Goal: Transaction & Acquisition: Obtain resource

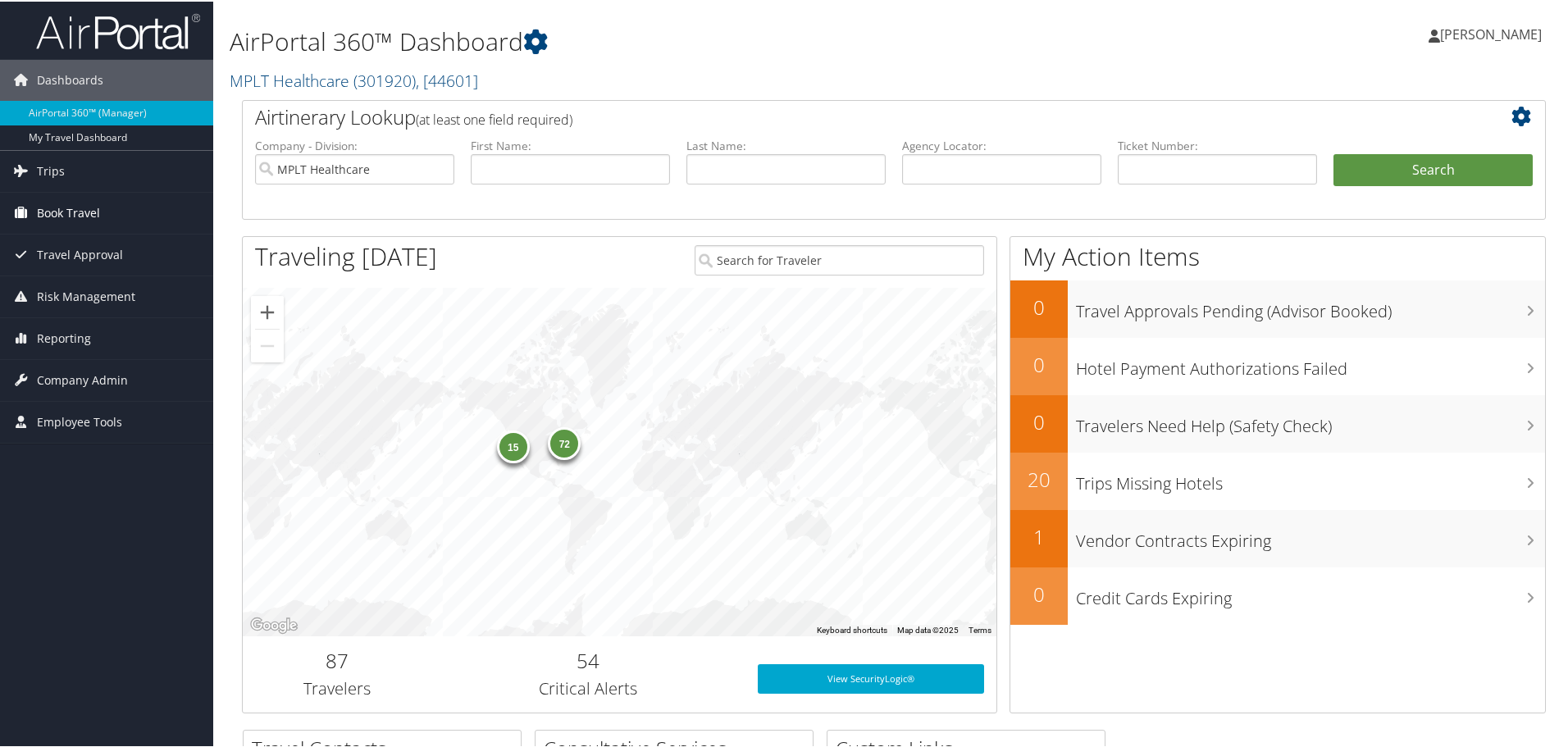
click at [83, 206] on span "Book Travel" at bounding box center [68, 211] width 63 height 41
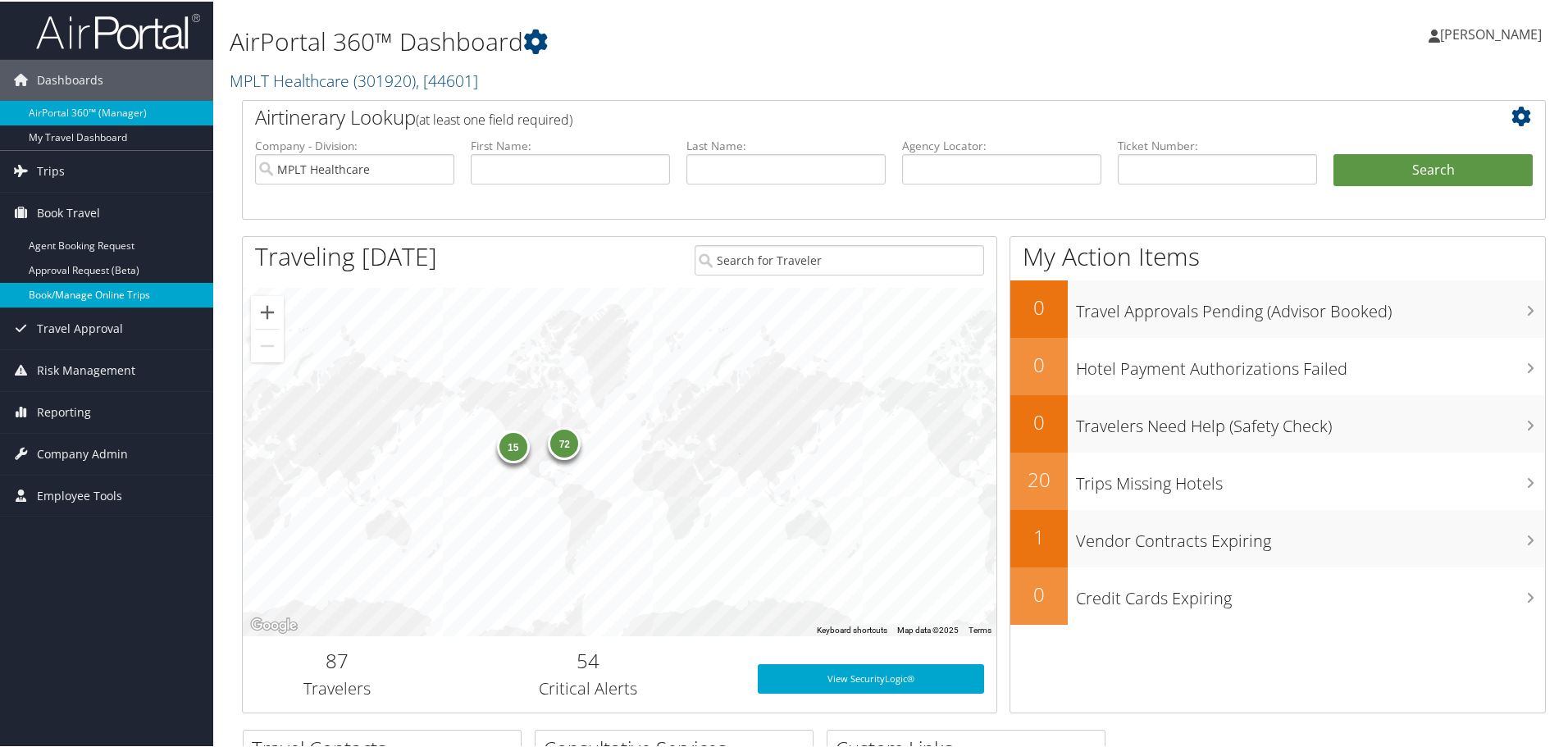
click at [82, 292] on link "Book/Manage Online Trips" at bounding box center [106, 294] width 213 height 24
click at [68, 230] on span "Book Travel" at bounding box center [68, 211] width 63 height 41
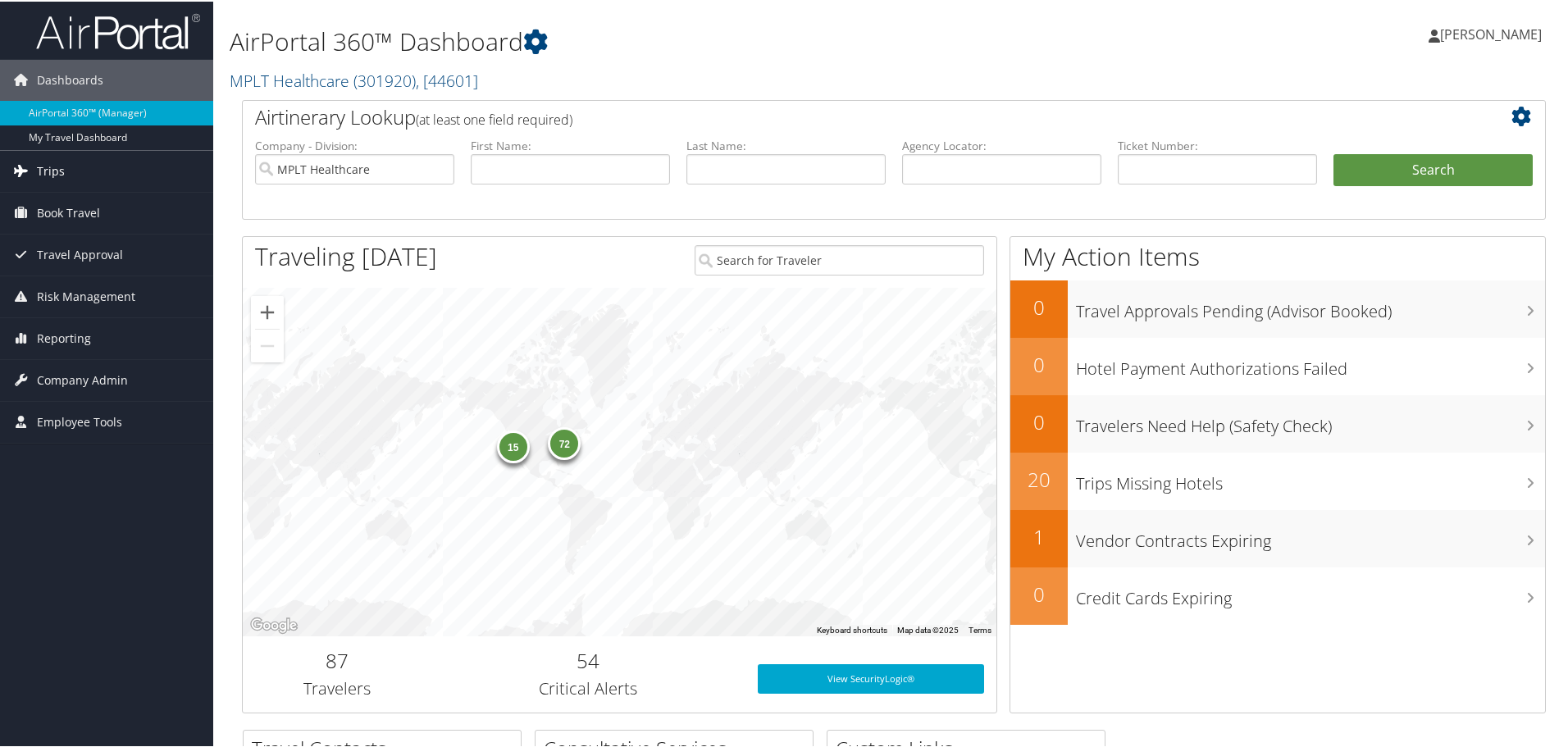
click at [62, 149] on span "Trips" at bounding box center [50, 169] width 28 height 41
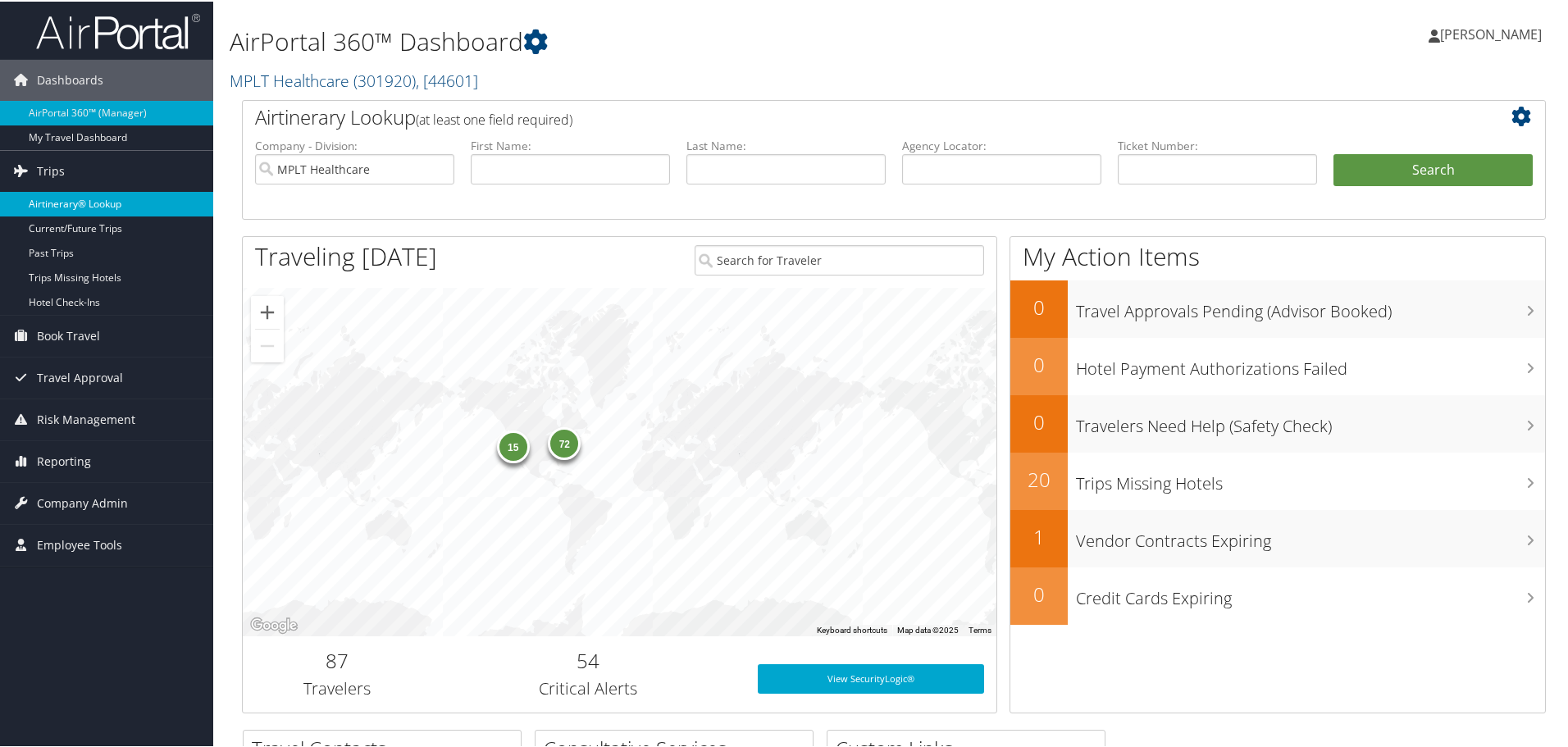
click at [91, 207] on link "Airtinerary® Lookup" at bounding box center [106, 202] width 213 height 24
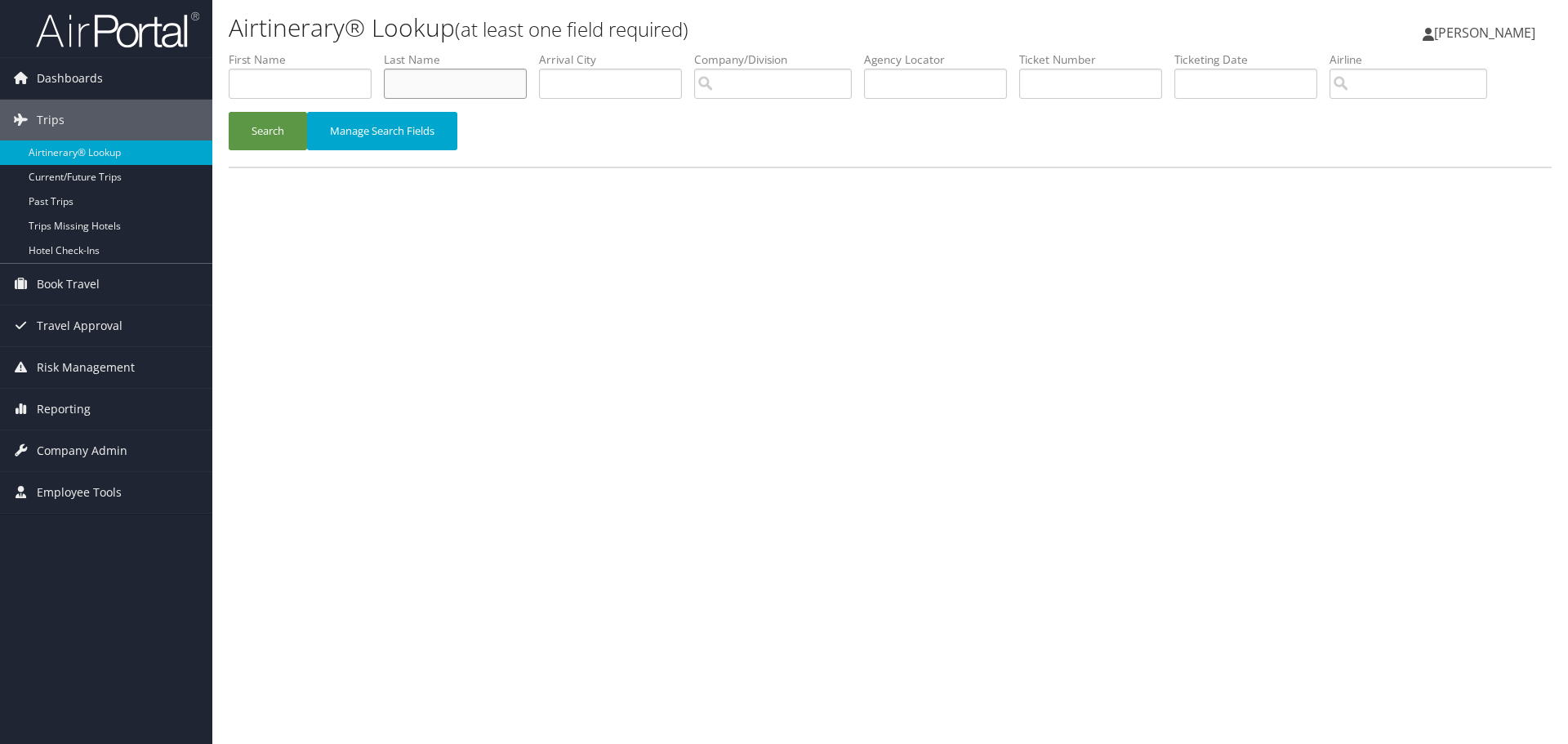
click at [474, 80] on input "text" at bounding box center [454, 83] width 143 height 30
type input "afari"
click at [268, 126] on button "Search" at bounding box center [267, 131] width 79 height 38
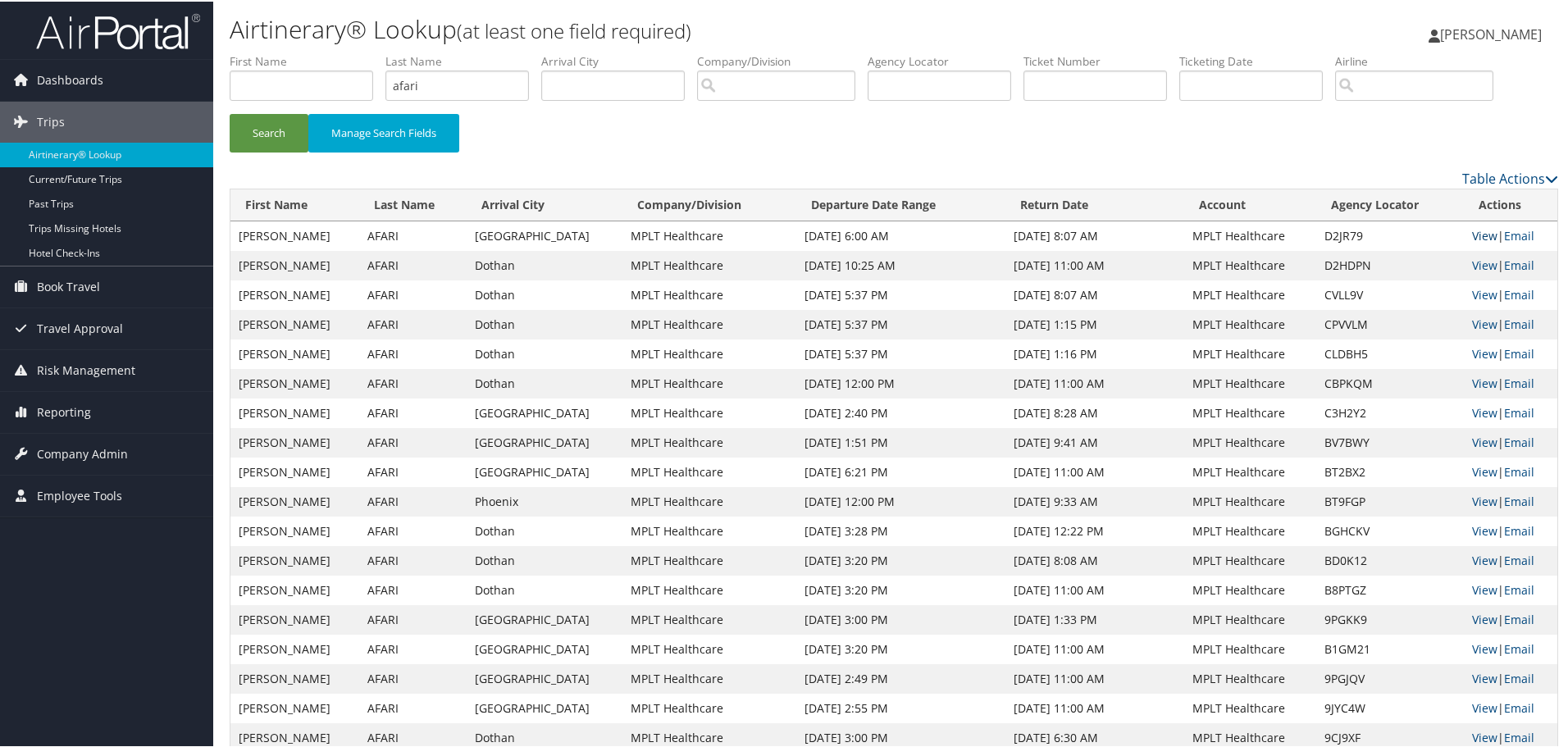
click at [1472, 234] on link "View" at bounding box center [1485, 234] width 25 height 16
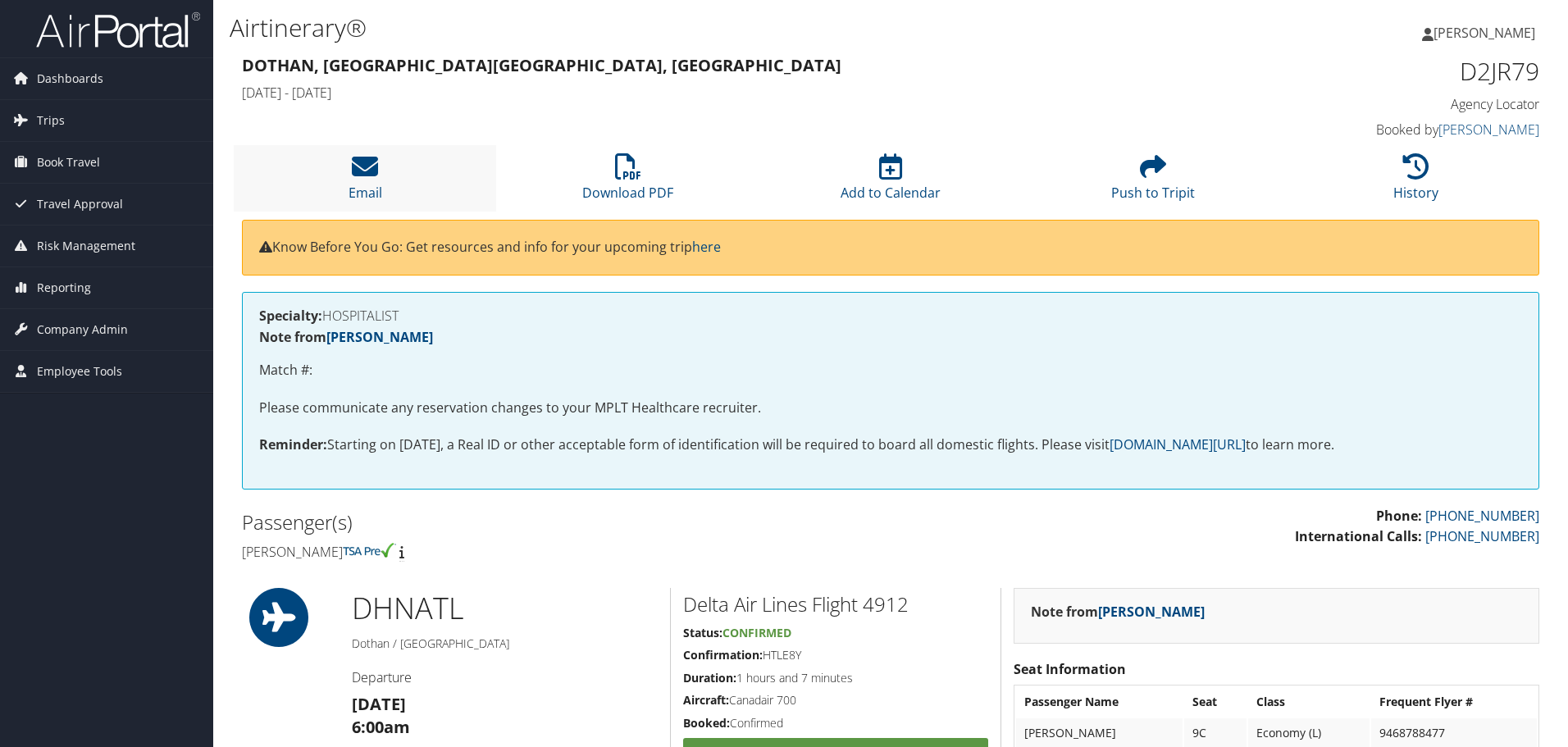
click at [368, 182] on li "Email" at bounding box center [365, 178] width 262 height 66
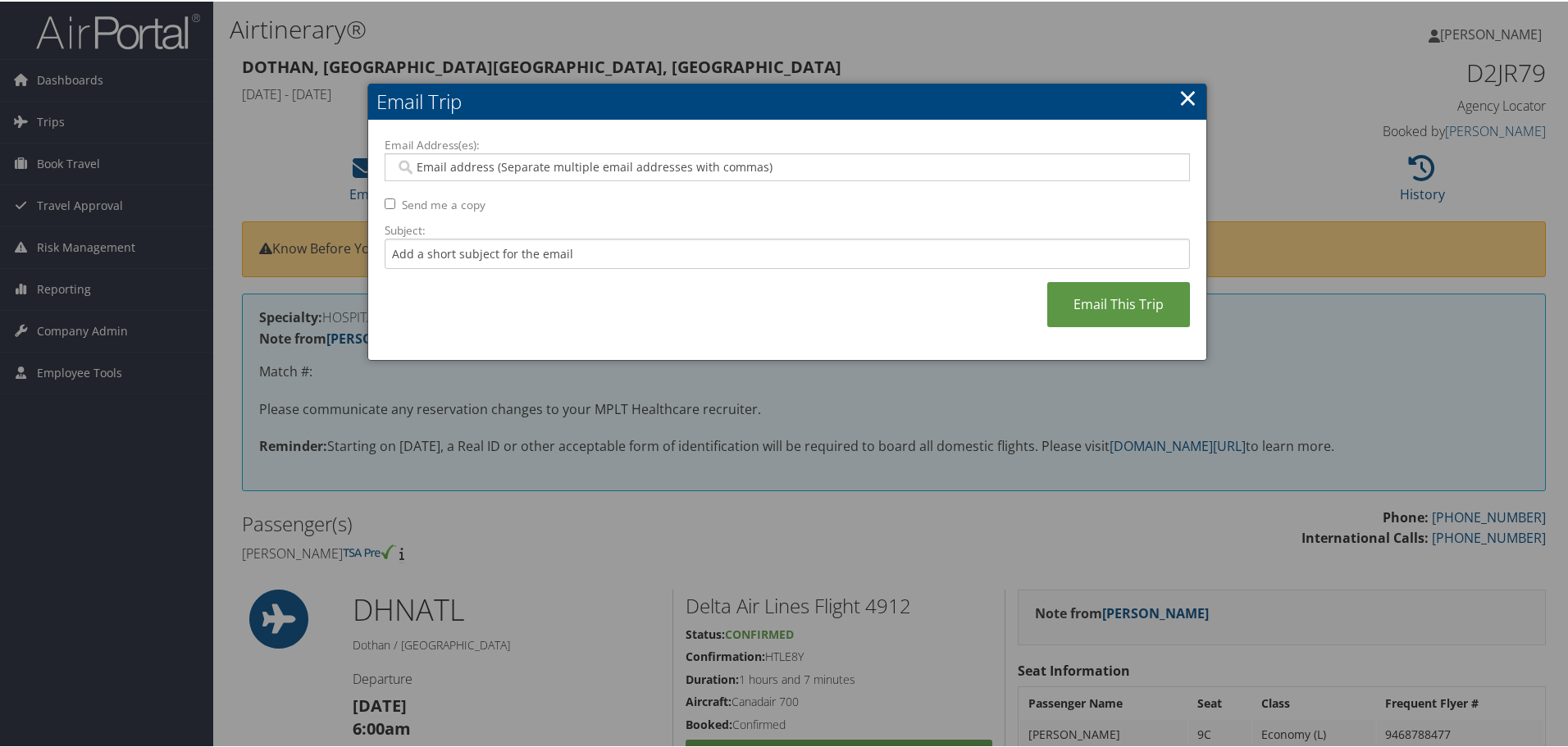
click at [520, 175] on div at bounding box center [787, 166] width 806 height 28
type input "travel@mplt"
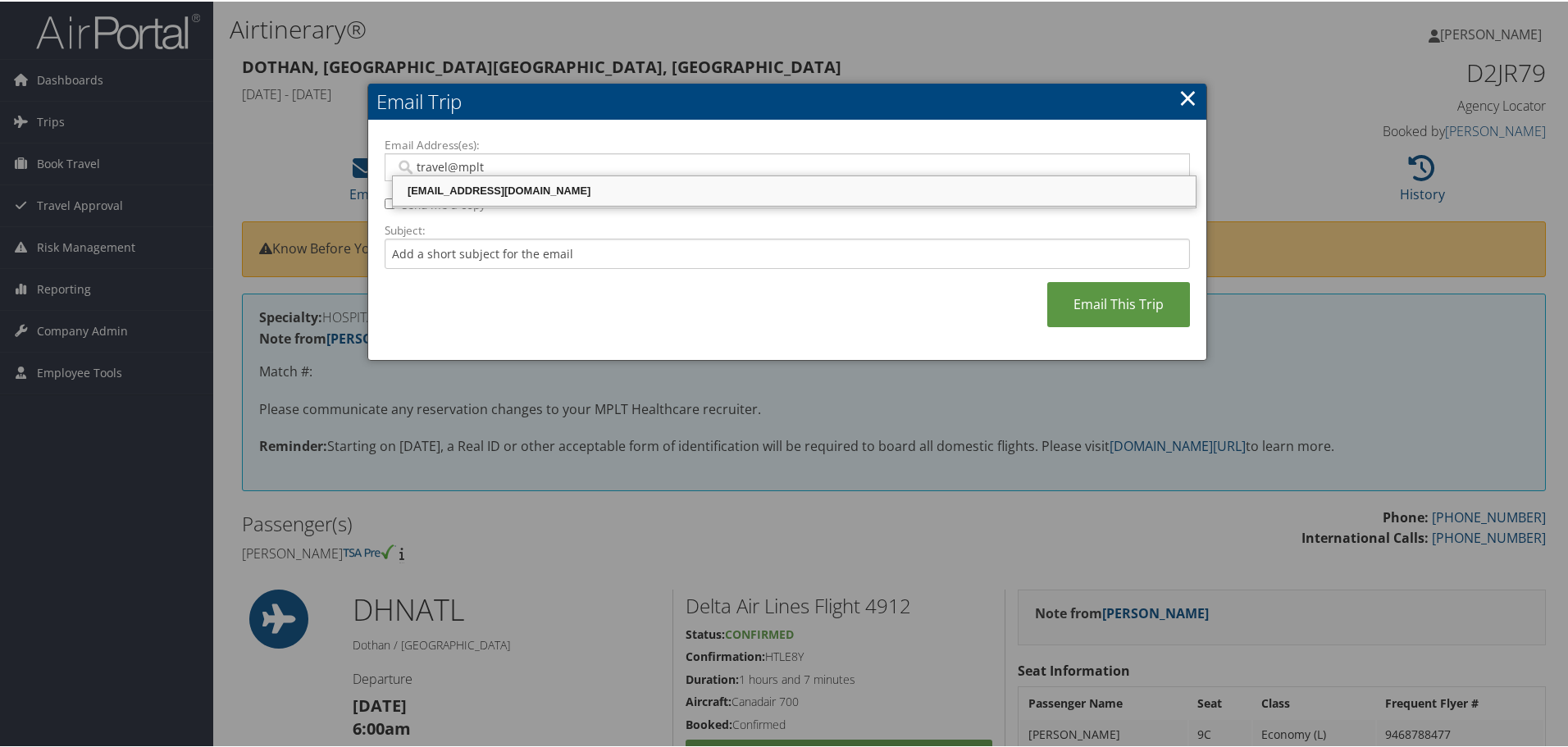
click at [467, 195] on div "travel@mplthealthcare.com" at bounding box center [794, 189] width 798 height 17
type input "travel@mplthealthcare.com"
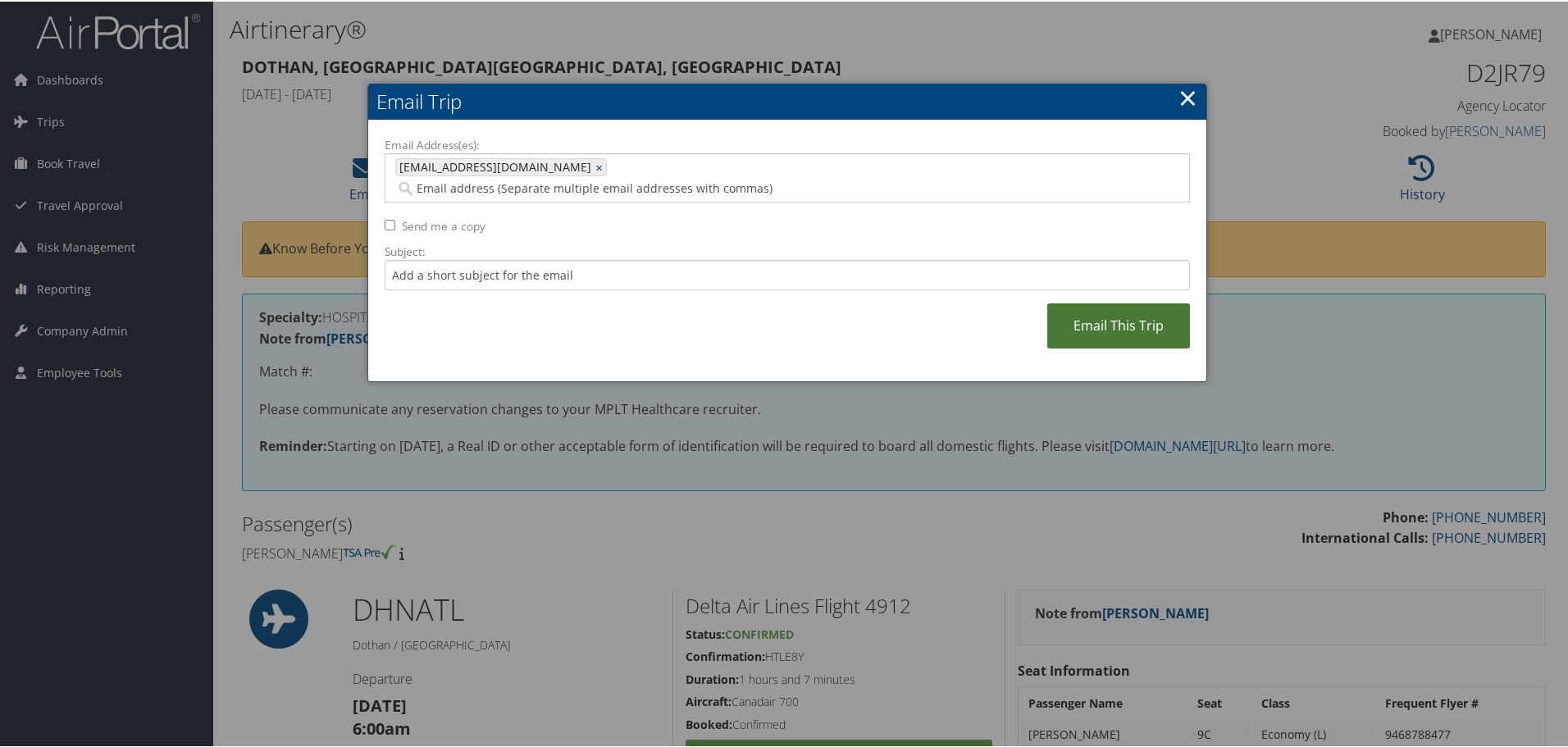
click at [1153, 321] on link "Email This Trip" at bounding box center [1119, 324] width 143 height 45
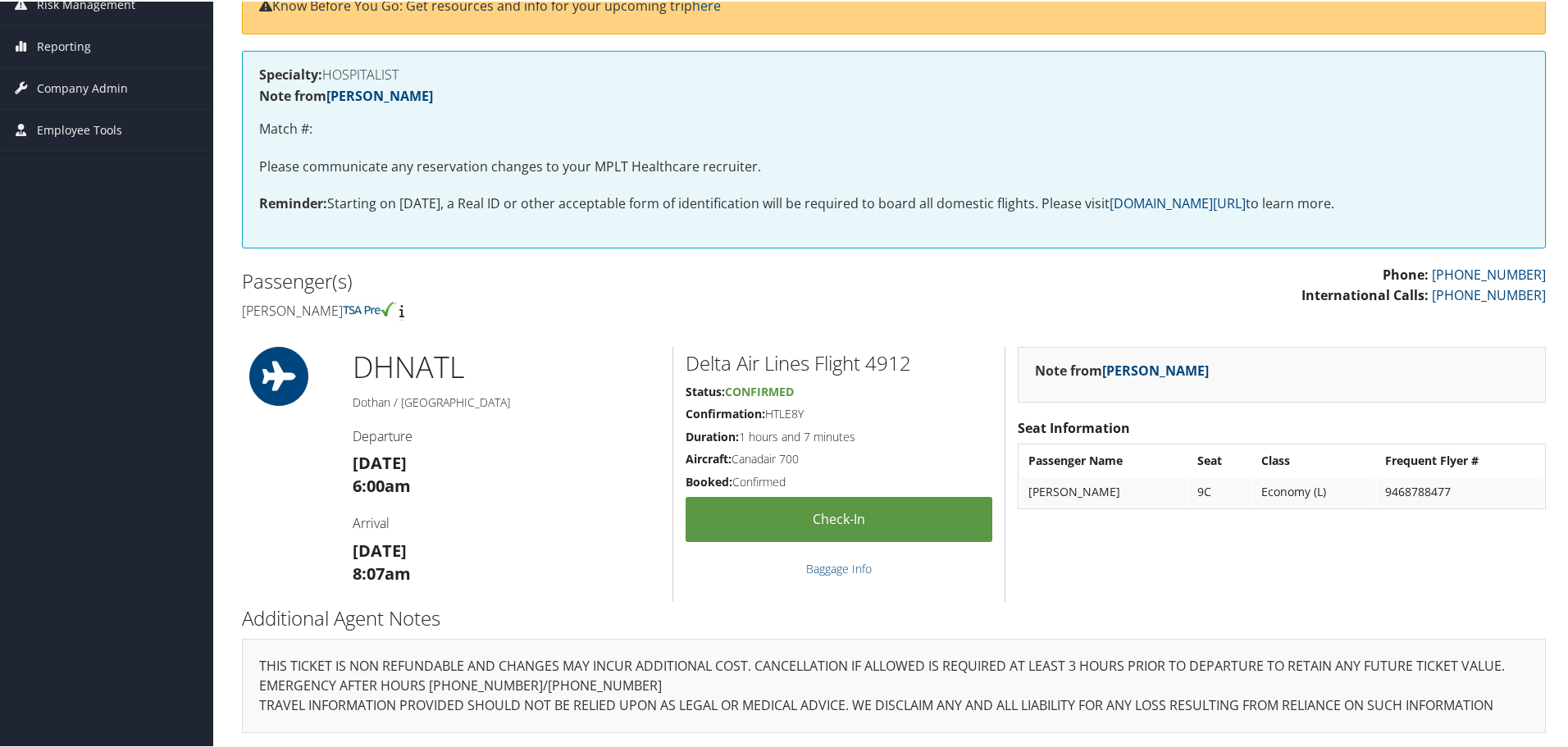
scroll to position [243, 0]
